Goal: Transaction & Acquisition: Purchase product/service

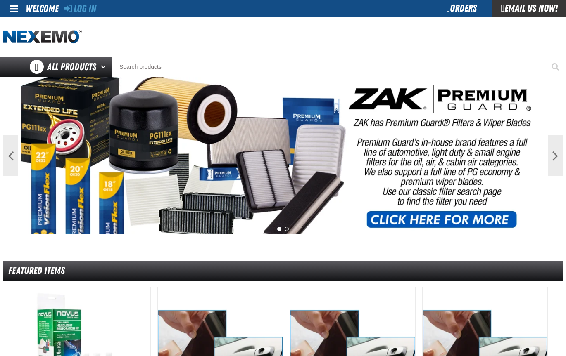
click at [432, 8] on div "Orders" at bounding box center [461, 8] width 62 height 17
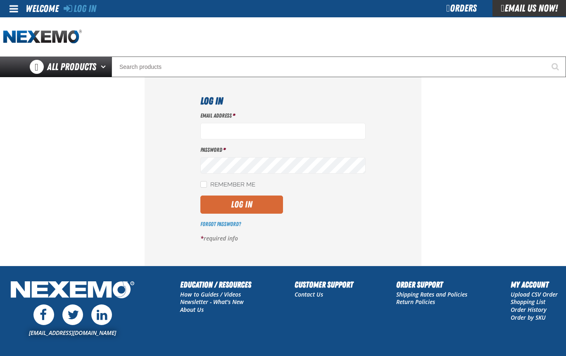
type input "[EMAIL_ADDRESS][DOMAIN_NAME]"
click at [260, 201] on button "Log In" at bounding box center [241, 205] width 83 height 18
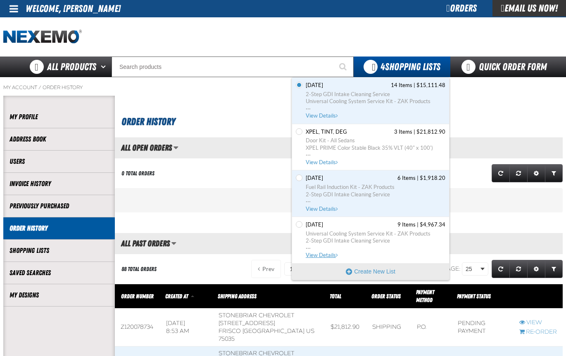
scroll to position [0, 0]
click at [325, 208] on span "View Details" at bounding box center [322, 209] width 33 height 6
click at [372, 269] on button "Create New List" at bounding box center [370, 271] width 157 height 17
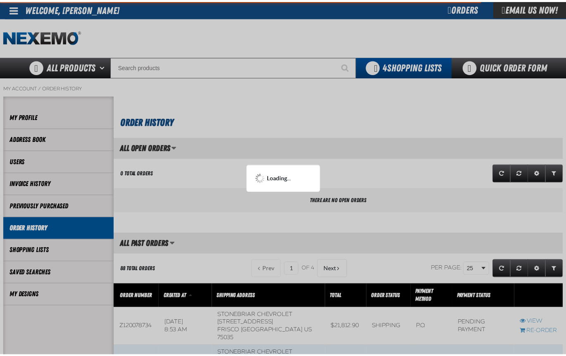
scroll to position [986, 454]
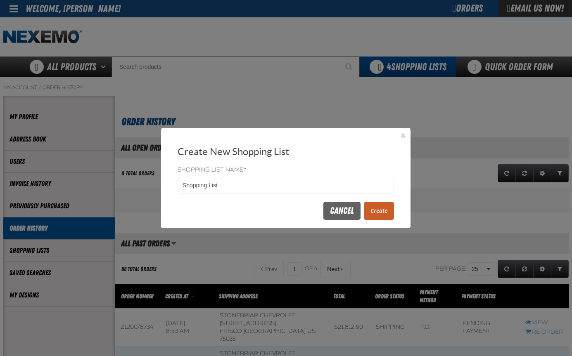
drag, startPoint x: 256, startPoint y: 185, endPoint x: 140, endPoint y: 183, distance: 116.5
type input "GLOVES"
click at [382, 210] on button "Create" at bounding box center [379, 211] width 30 height 18
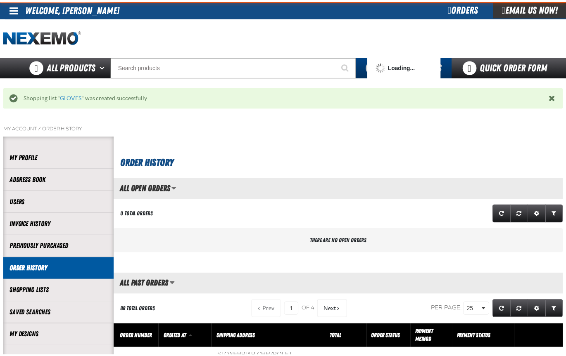
scroll to position [986, 448]
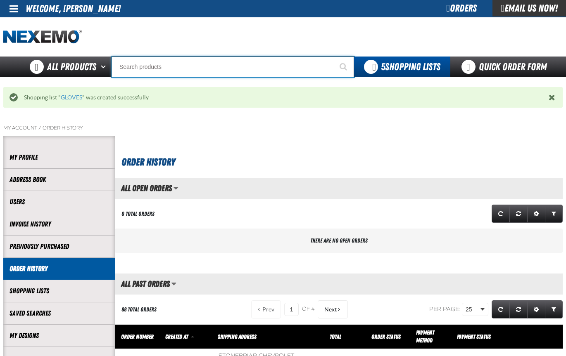
click at [133, 69] on input "Search" at bounding box center [233, 67] width 242 height 21
type input "R"
type input "ROADSIDE R"
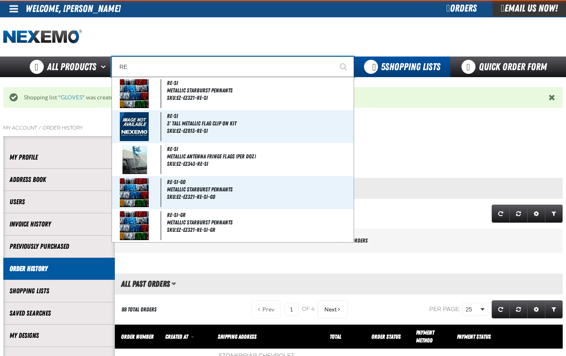
type input "R"
type input "ROADSIDE R"
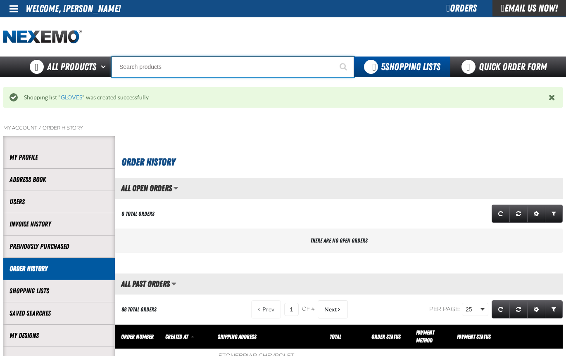
type input "ROADSIDE R"
type input "R"
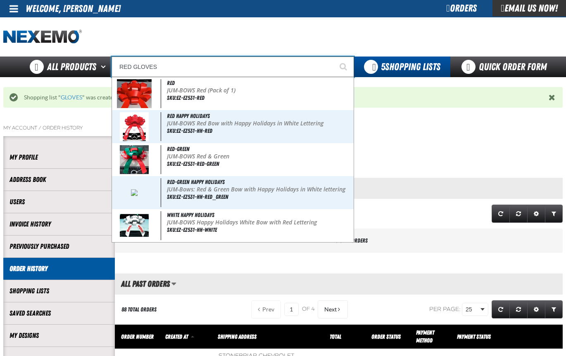
type input "RED GLOVES"
click at [333, 57] on button "Start Searching" at bounding box center [343, 67] width 21 height 21
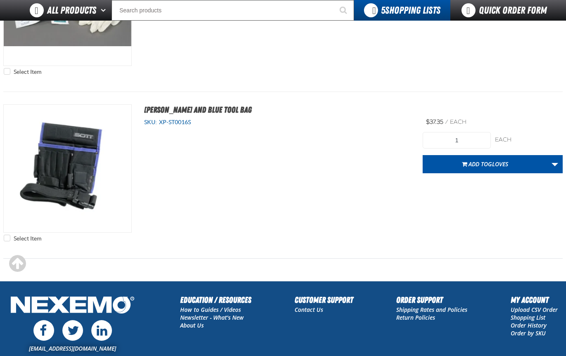
scroll to position [1281, 0]
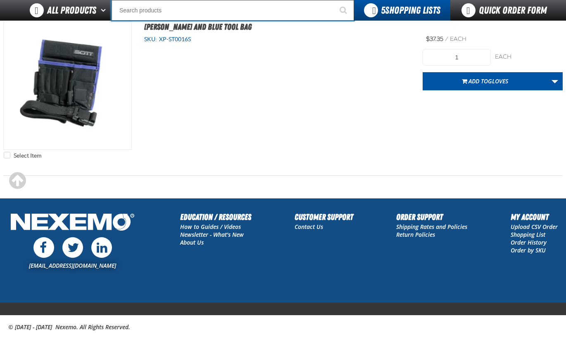
drag, startPoint x: 171, startPoint y: 9, endPoint x: 141, endPoint y: 7, distance: 29.8
click at [141, 7] on input "Search" at bounding box center [233, 10] width 242 height 21
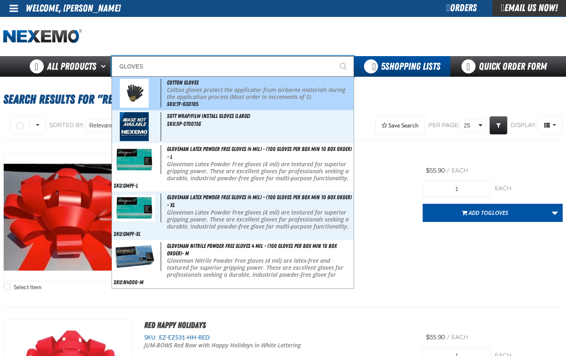
scroll to position [0, 0]
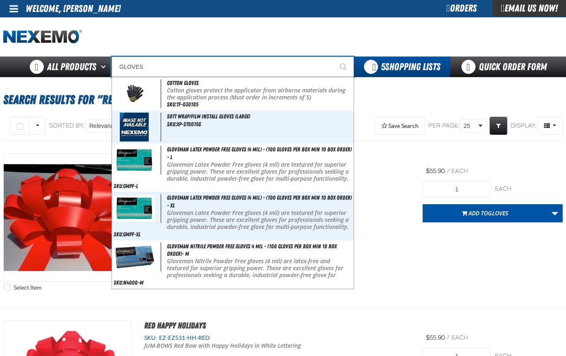
drag, startPoint x: 160, startPoint y: 65, endPoint x: 121, endPoint y: 64, distance: 39.2
click at [121, 64] on input "GLOVES" at bounding box center [233, 67] width 242 height 21
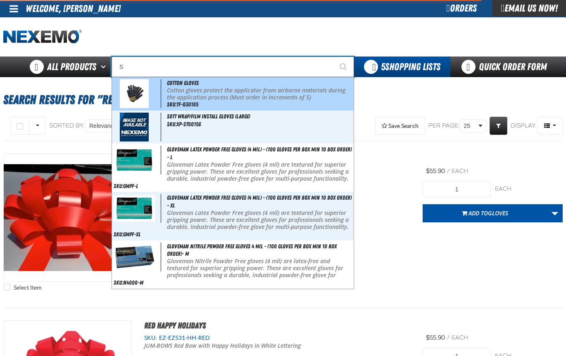
type input "SH"
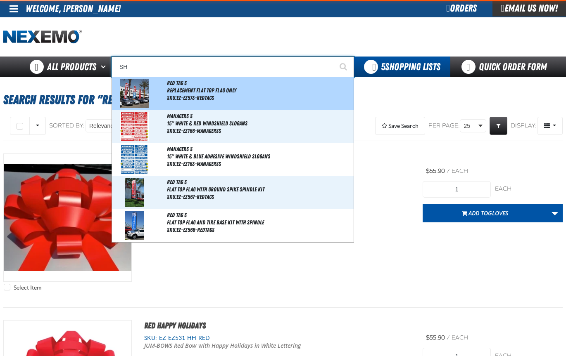
type input "SHARP"
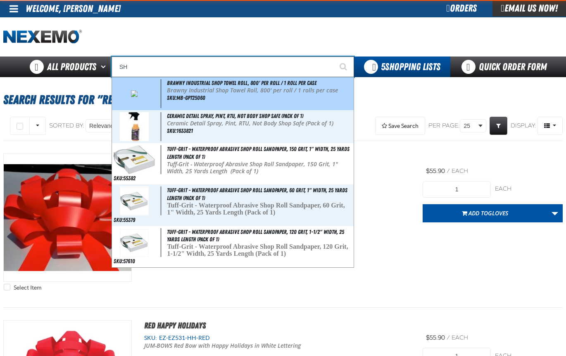
type input "S"
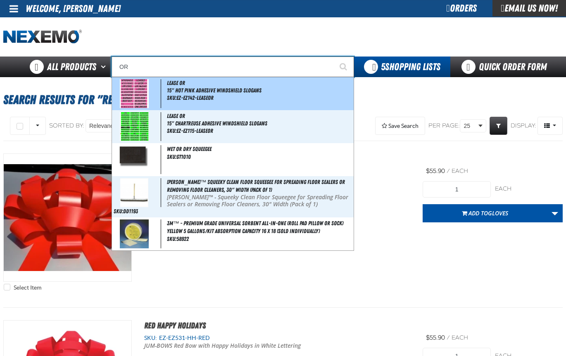
type input "ORA"
type input "ORANGE"
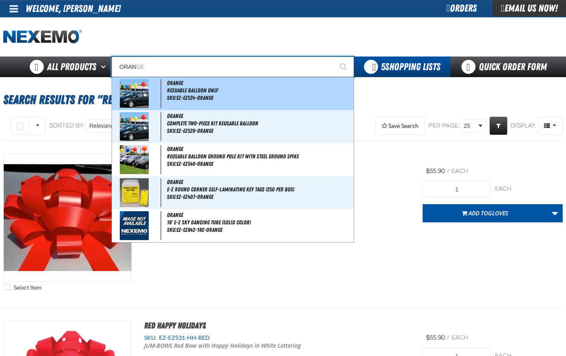
type input "ORANG"
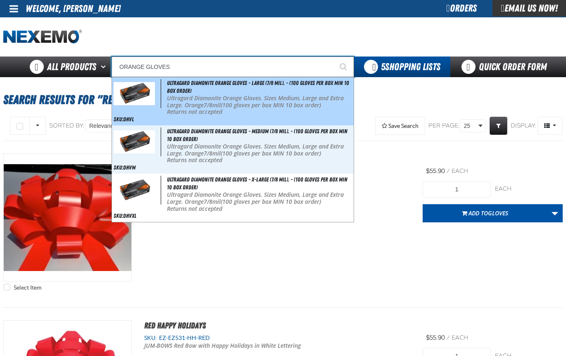
type input "Ultragard Diamonite Orange Gloves - Large (7/8 mil). - (100 gloves per box MIN …"
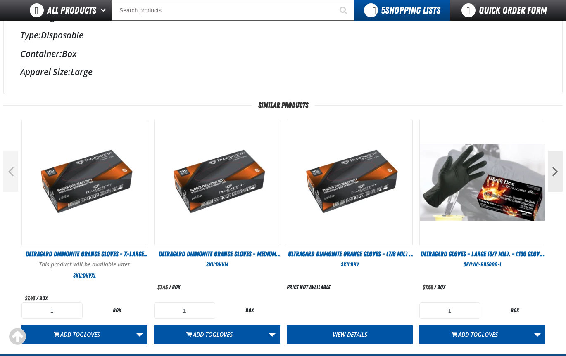
scroll to position [413, 0]
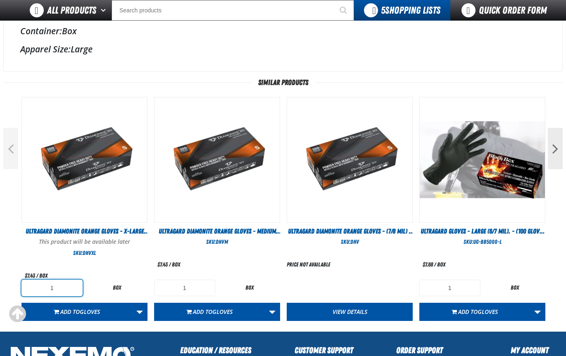
click at [63, 287] on input "1" at bounding box center [51, 288] width 61 height 17
type input "10"
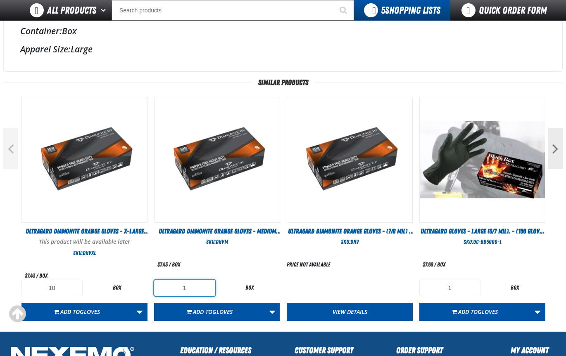
click at [197, 292] on input "1" at bounding box center [184, 288] width 61 height 17
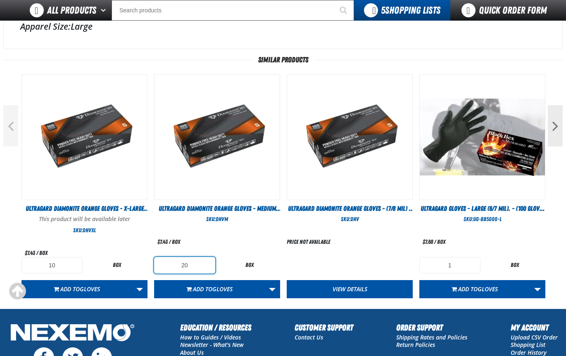
scroll to position [454, 0]
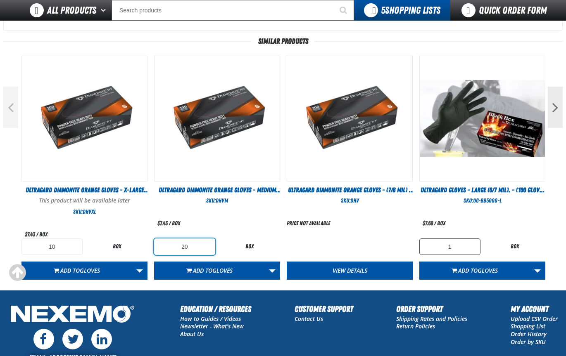
type input "20"
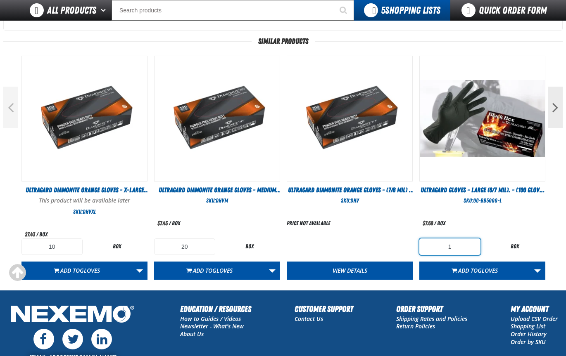
click at [456, 247] on input "1" at bounding box center [449, 247] width 61 height 17
type input "20"
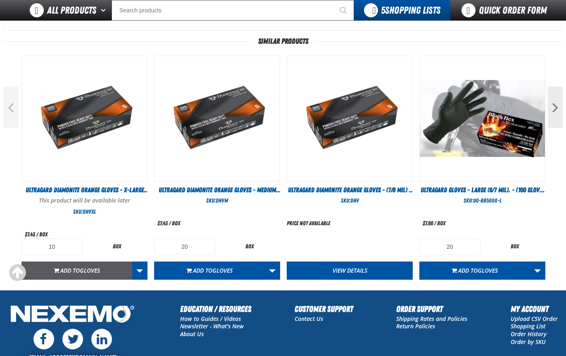
click at [69, 270] on span "Add to GLOVES" at bounding box center [80, 271] width 40 height 8
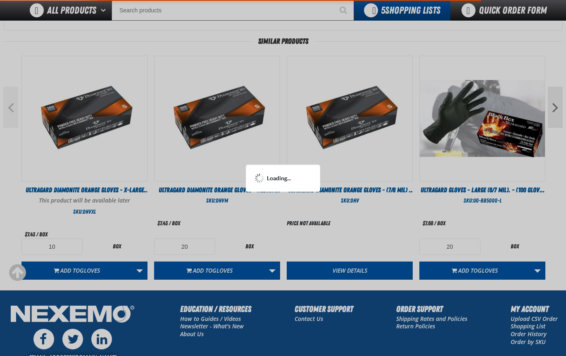
scroll to position [495, 0]
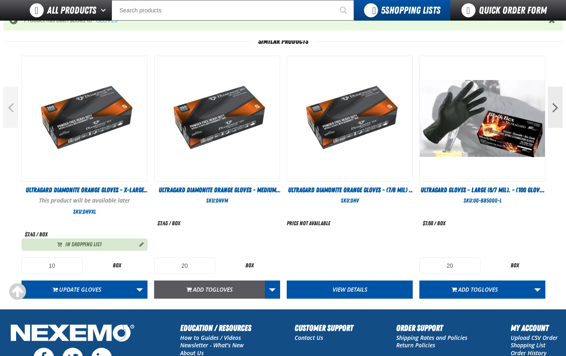
click at [204, 289] on span "Add to GLOVES" at bounding box center [213, 290] width 40 height 8
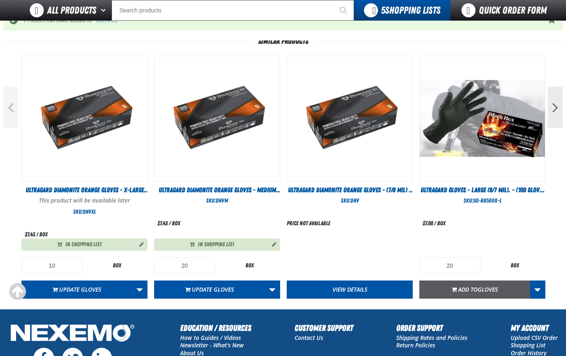
click at [471, 291] on span "Add to GLOVES" at bounding box center [478, 290] width 40 height 8
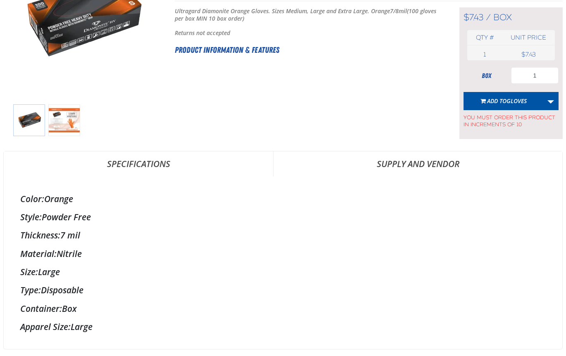
scroll to position [0, 0]
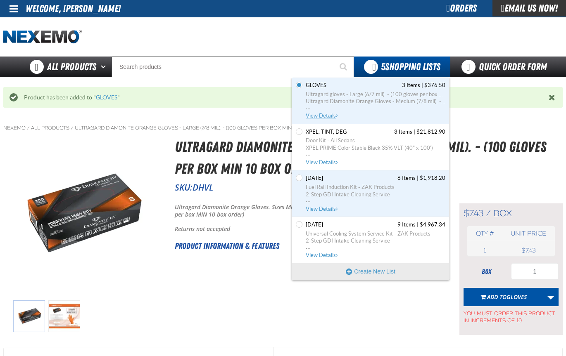
click at [316, 116] on span "View Details" at bounding box center [322, 116] width 33 height 6
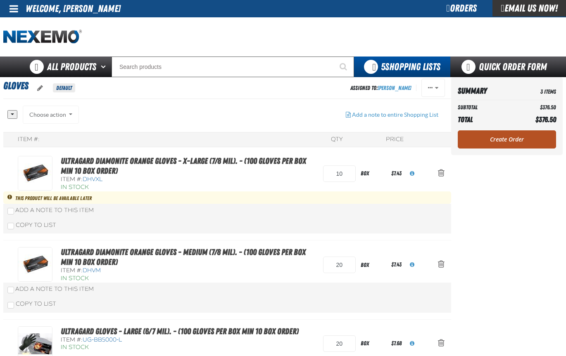
click at [517, 139] on link "Create Order" at bounding box center [507, 140] width 98 height 18
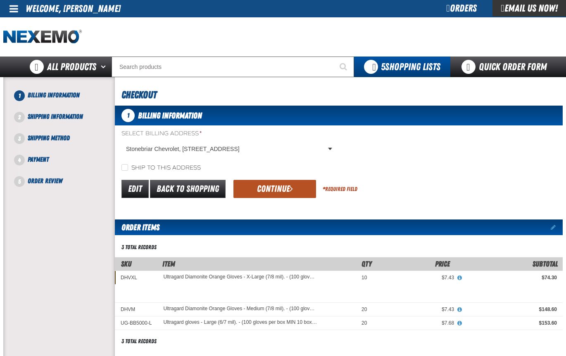
click at [266, 188] on button "Continue" at bounding box center [274, 189] width 83 height 18
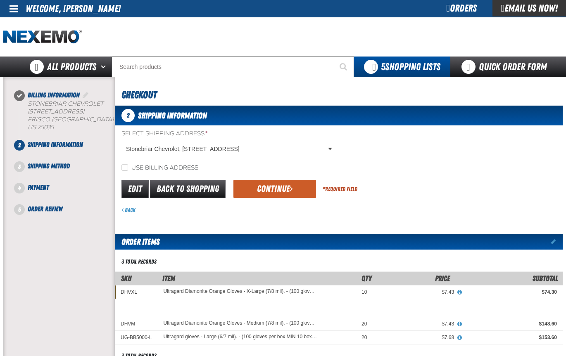
click at [266, 188] on button "Continue" at bounding box center [274, 189] width 83 height 18
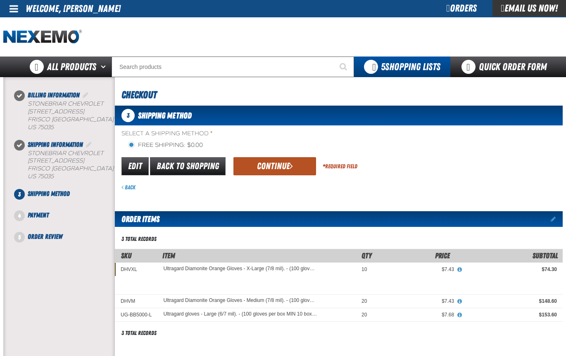
click at [273, 164] on button "Continue" at bounding box center [274, 166] width 83 height 18
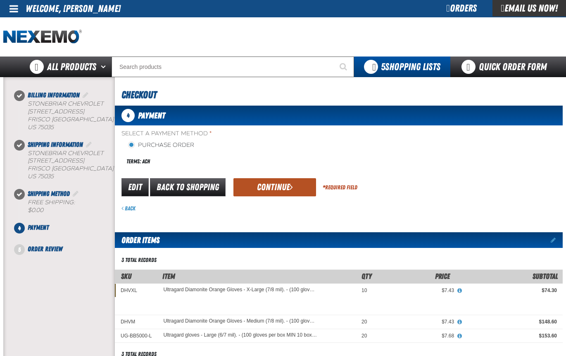
click at [264, 183] on button "Continue" at bounding box center [274, 187] width 83 height 18
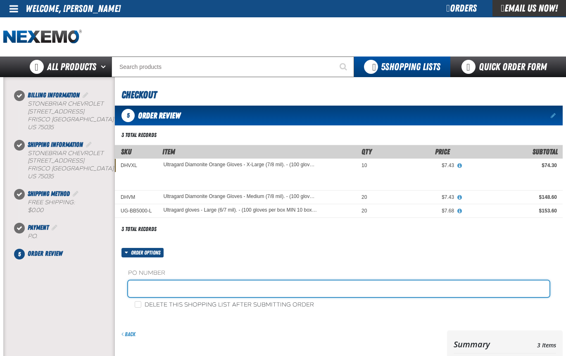
click at [151, 283] on input "text" at bounding box center [338, 289] width 421 height 17
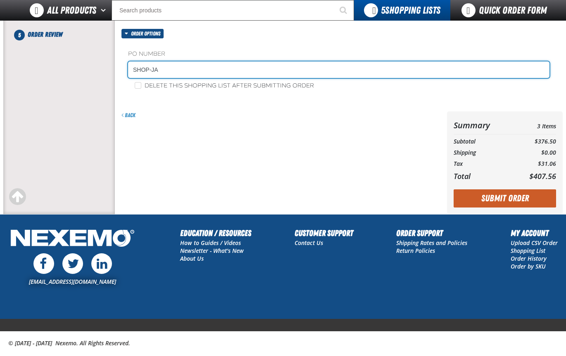
scroll to position [206, 0]
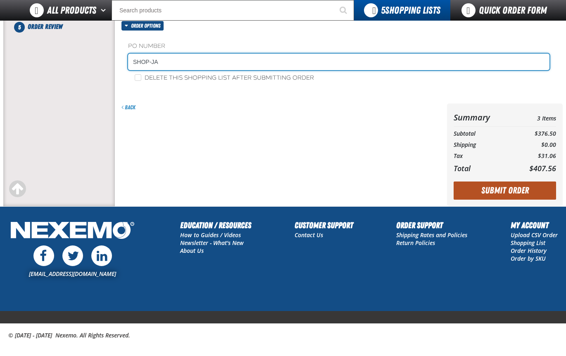
type input "SHOP-JA"
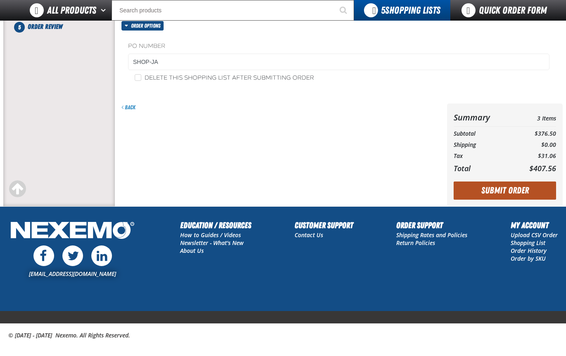
click at [502, 190] on button "Submit Order" at bounding box center [504, 191] width 102 height 18
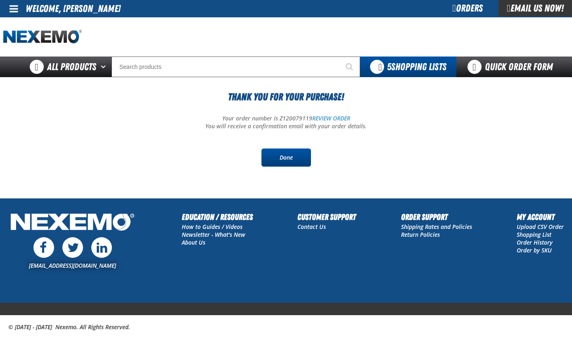
click at [290, 159] on link "Done" at bounding box center [286, 158] width 50 height 18
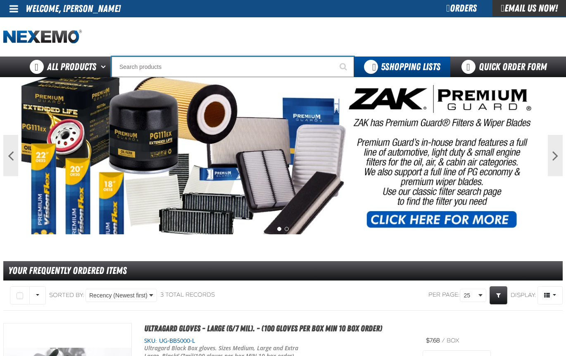
click at [142, 67] on input "Search" at bounding box center [233, 67] width 242 height 21
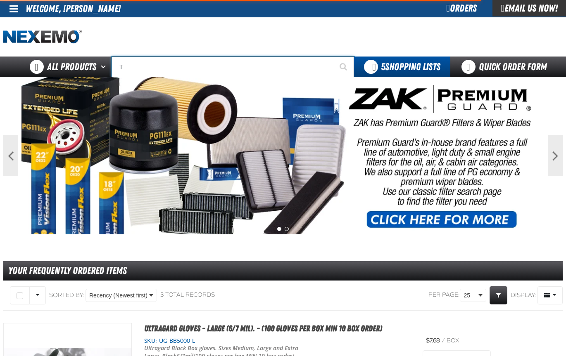
type input "TI"
type input "TIRE SALE"
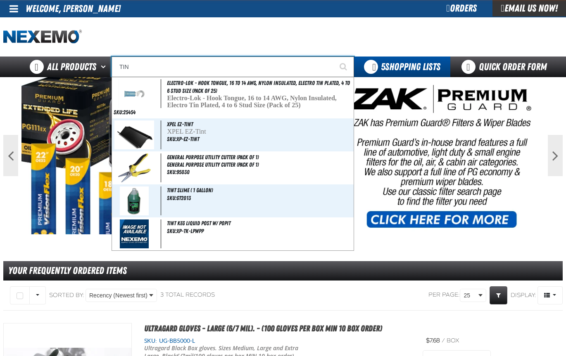
type input "TINT"
type input "TINT Slime ( 1 gallon)"
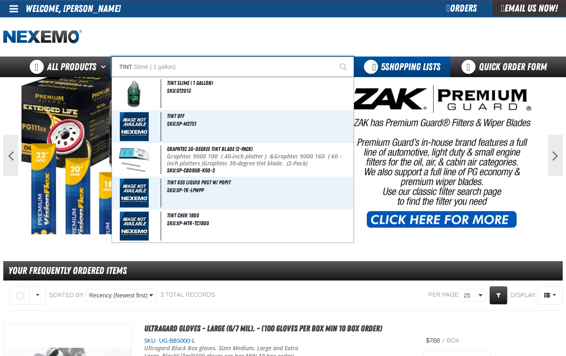
type input "TINT"
click at [333, 57] on button "Start Searching" at bounding box center [343, 67] width 21 height 21
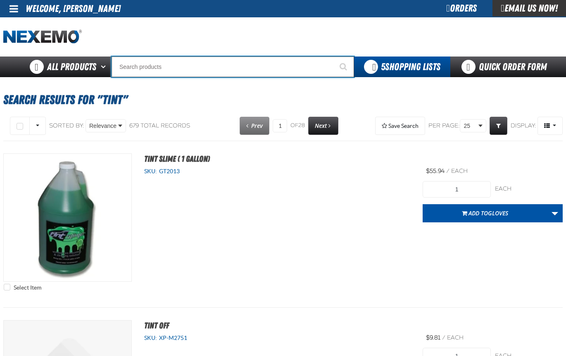
click at [168, 73] on input "Search" at bounding box center [233, 67] width 242 height 21
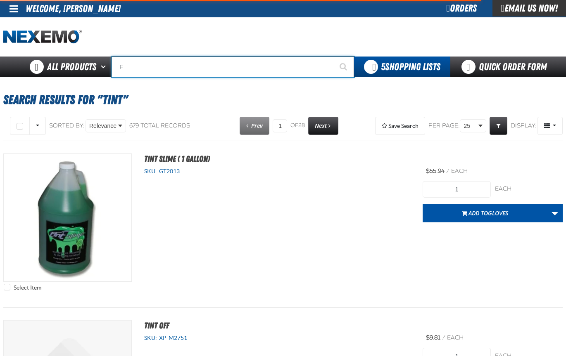
type input "FI"
type input "FIAT"
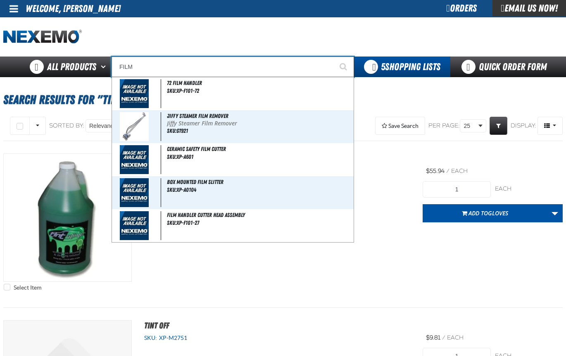
type input "FILM"
click at [333, 57] on button "Start Searching" at bounding box center [343, 67] width 21 height 21
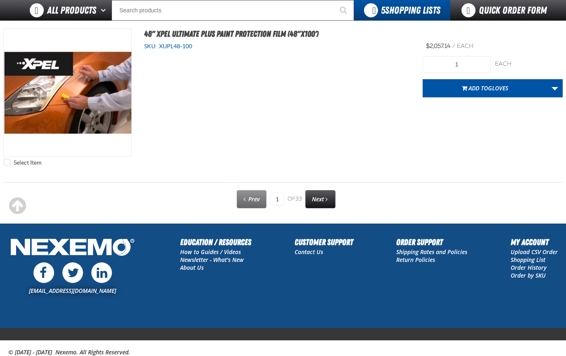
scroll to position [4138, 0]
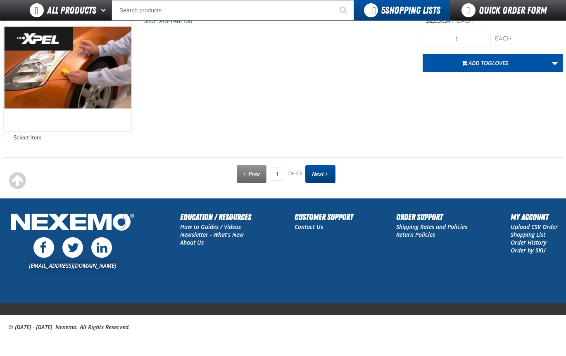
click at [316, 173] on span "Next" at bounding box center [318, 174] width 12 height 8
type input "2"
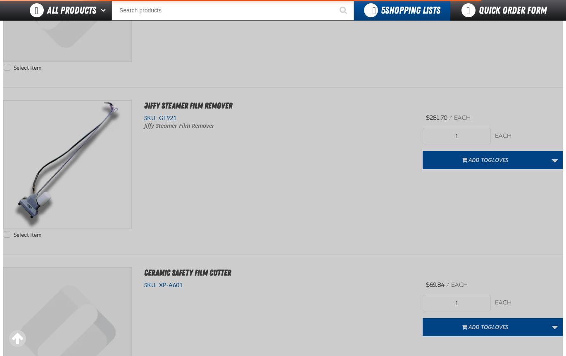
scroll to position [115, 0]
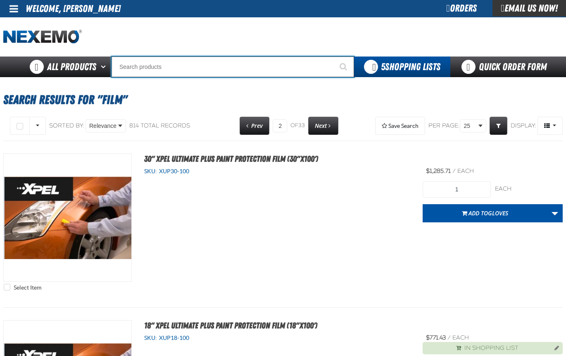
click at [159, 69] on input "Search" at bounding box center [233, 67] width 242 height 21
type input "1540-100"
click at [333, 57] on button "Start Searching" at bounding box center [343, 67] width 21 height 21
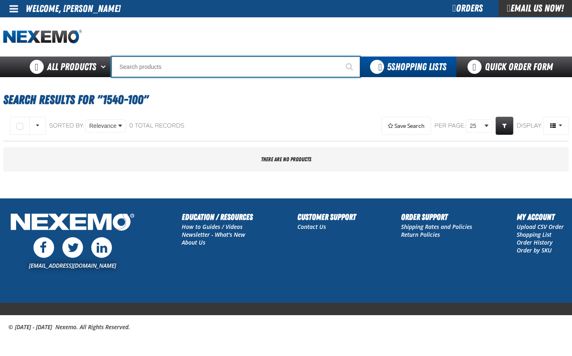
click at [137, 69] on input "Search" at bounding box center [236, 67] width 249 height 21
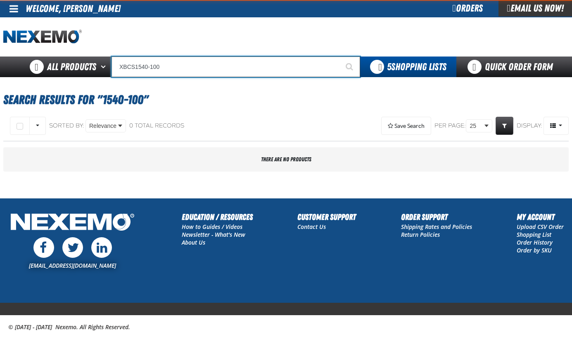
type input "XBCS1540-100"
click at [339, 57] on button "Start Searching" at bounding box center [349, 67] width 21 height 21
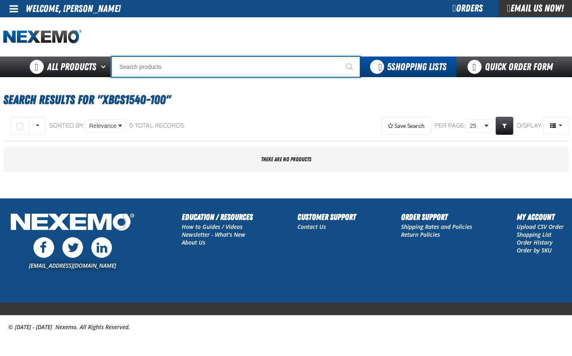
click at [152, 65] on input "Search" at bounding box center [236, 67] width 249 height 21
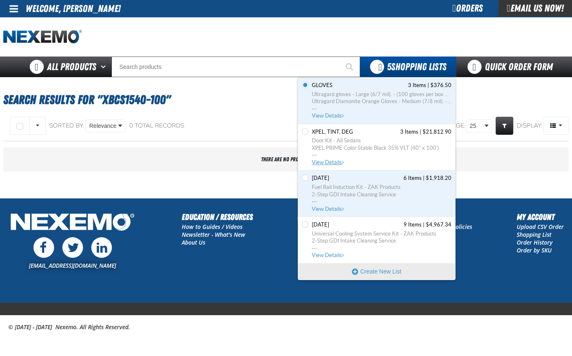
click at [323, 164] on span "View Details" at bounding box center [328, 162] width 33 height 6
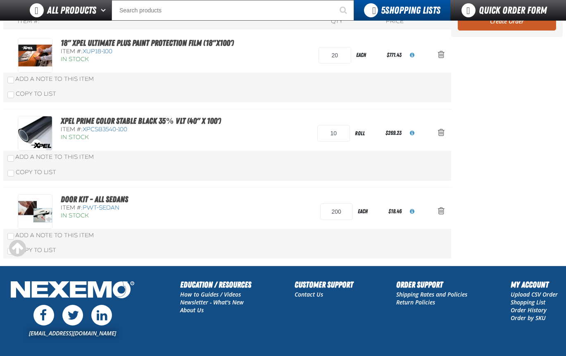
scroll to position [83, 0]
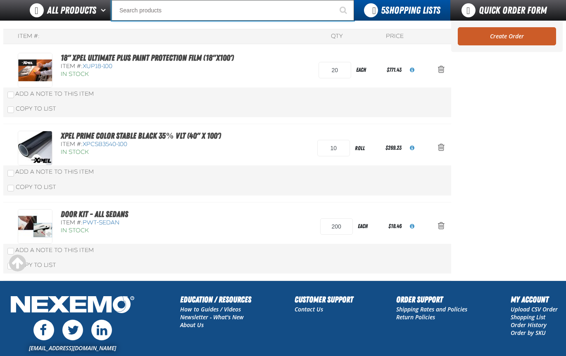
click at [147, 10] on input "Search" at bounding box center [233, 10] width 242 height 21
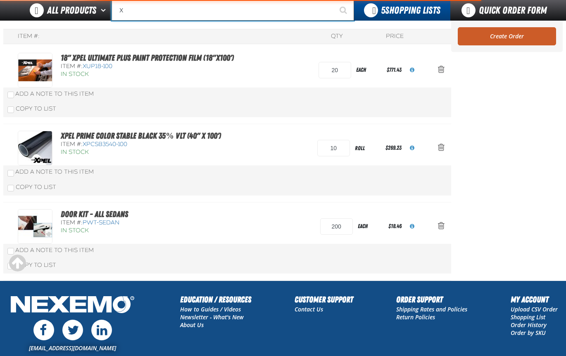
type input "XP"
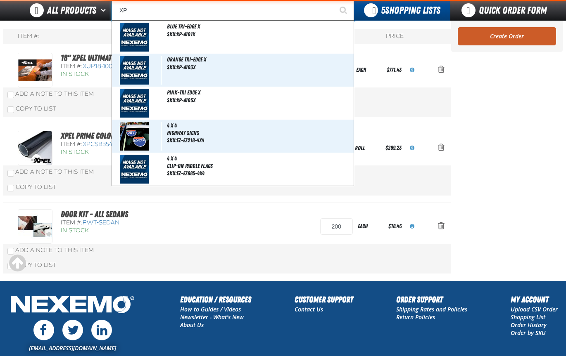
type input "XPEL EZ-Tint"
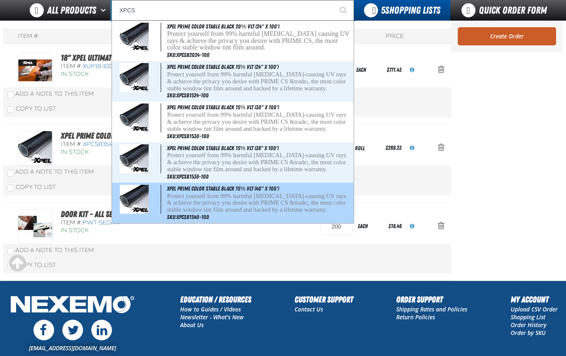
click at [223, 190] on span "XPEL PRIME Color Stable Black 15% VLT (40" x 100')" at bounding box center [223, 188] width 112 height 7
type input "XPEL PRIME Color Stable Black 15% VLT (40" x 100')"
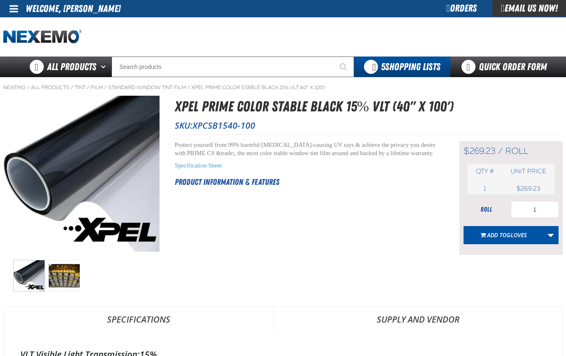
click at [226, 126] on span "XPCSB1540-100" at bounding box center [223, 126] width 63 height 12
click at [316, 113] on h1 "XPEL PRIME Color Stable Black 15% VLT (40" x 100')" at bounding box center [369, 107] width 388 height 22
click at [555, 237] on link "More Actions" at bounding box center [551, 235] width 16 height 18
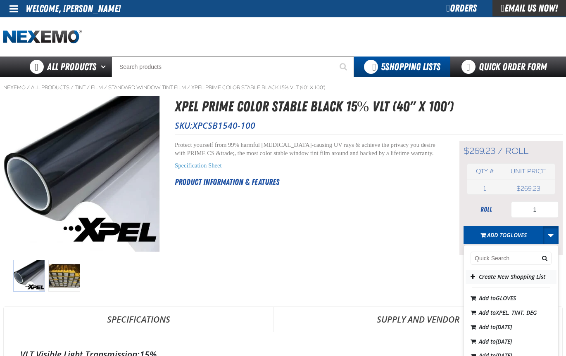
click at [519, 278] on button "Create New Shopping List" at bounding box center [510, 277] width 91 height 14
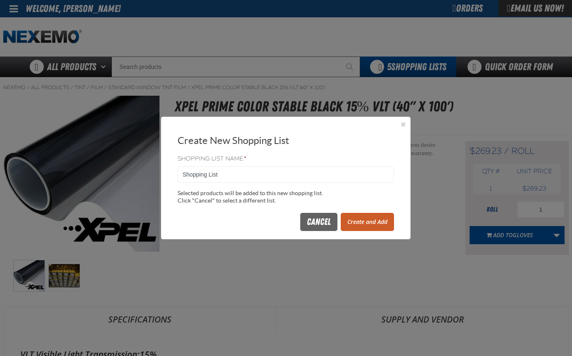
drag, startPoint x: 239, startPoint y: 171, endPoint x: 149, endPoint y: 169, distance: 89.7
type input "1"
type input "TINT 1540"
click at [379, 223] on button "Create and Add" at bounding box center [367, 222] width 53 height 18
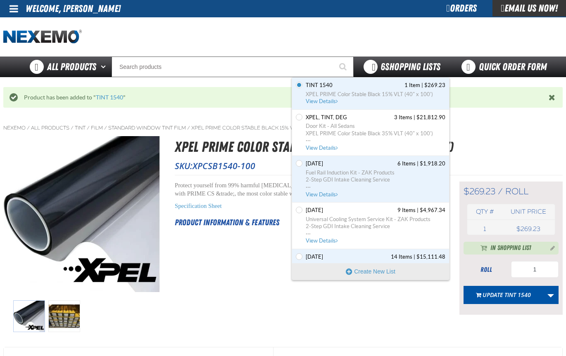
click at [382, 76] on div "6 Shopping Lists" at bounding box center [402, 67] width 97 height 21
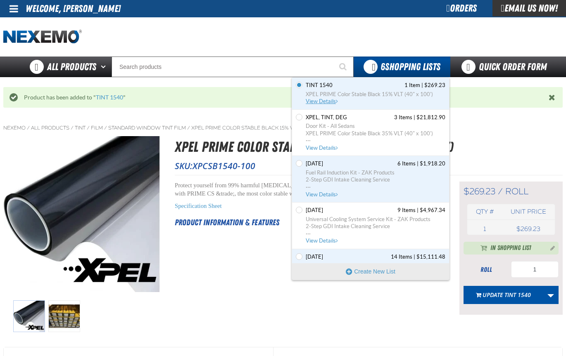
click at [314, 100] on span "View Details" at bounding box center [322, 101] width 33 height 6
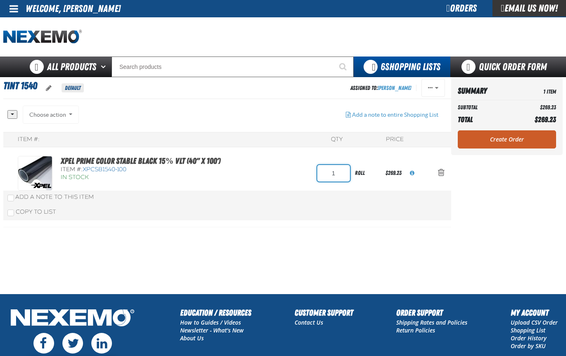
drag, startPoint x: 343, startPoint y: 173, endPoint x: 321, endPoint y: 172, distance: 21.5
click at [321, 172] on input "1" at bounding box center [333, 173] width 33 height 17
type input "2"
click at [512, 140] on div "Summary 1 Item Subtotal $269.23 Total $269.23 Loading... Create Order" at bounding box center [507, 116] width 112 height 78
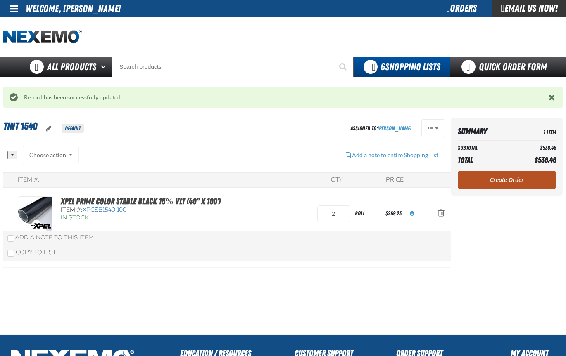
click at [498, 185] on link "Create Order" at bounding box center [507, 180] width 98 height 18
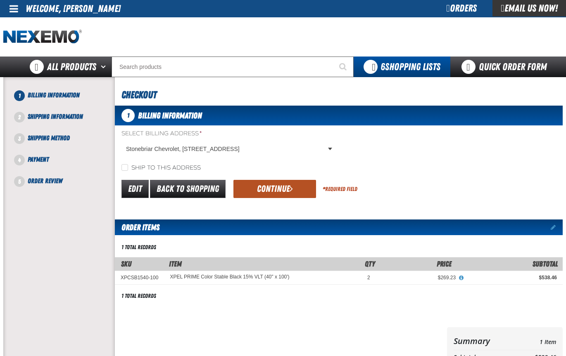
click at [277, 187] on button "Continue" at bounding box center [274, 189] width 83 height 18
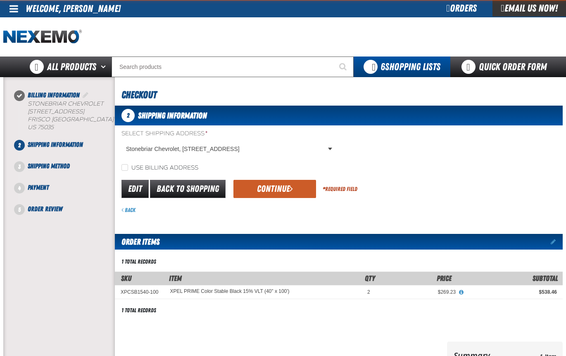
click at [277, 187] on button "Continue" at bounding box center [274, 189] width 83 height 18
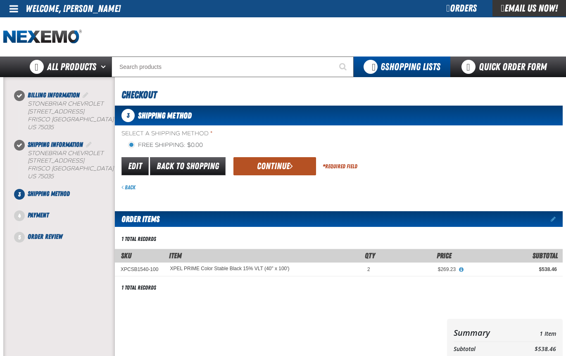
click at [275, 162] on button "Continue" at bounding box center [274, 166] width 83 height 18
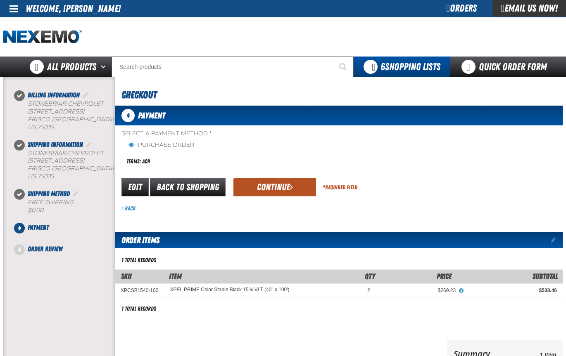
click at [274, 189] on button "Continue" at bounding box center [274, 187] width 83 height 18
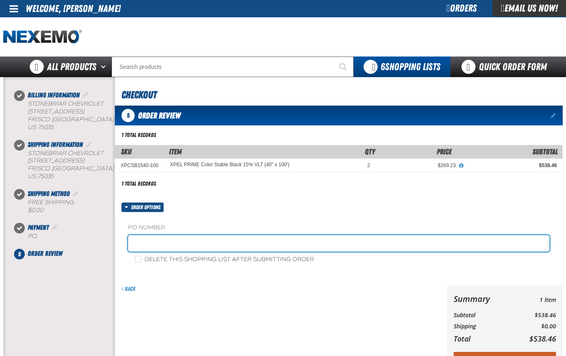
click at [150, 246] on input "text" at bounding box center [338, 243] width 421 height 17
type input "STOCK-JA"
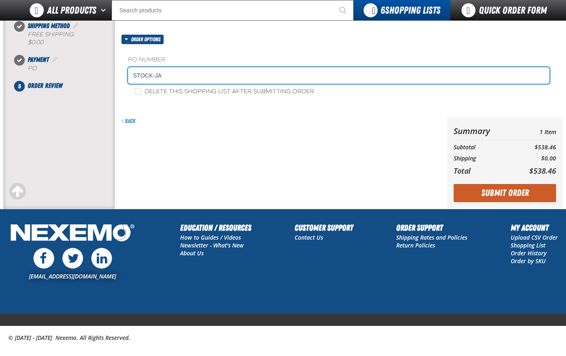
scroll to position [158, 0]
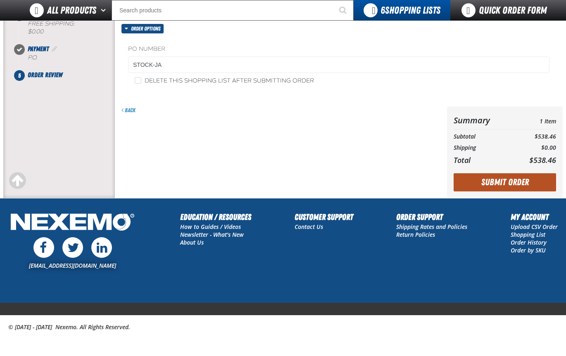
click at [494, 184] on button "Submit Order" at bounding box center [504, 182] width 102 height 18
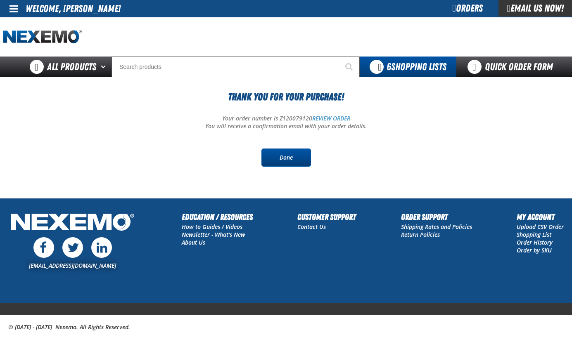
click at [291, 157] on link "Done" at bounding box center [286, 158] width 50 height 18
